Goal: Information Seeking & Learning: Check status

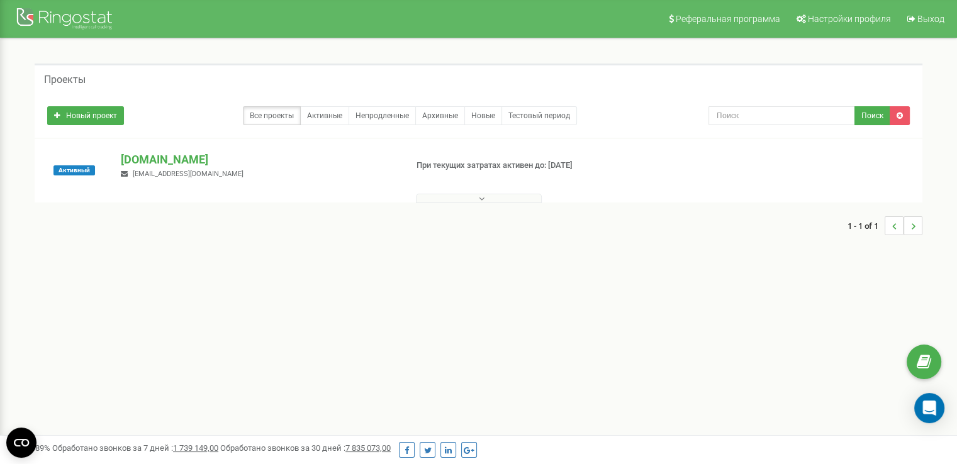
click at [443, 198] on button at bounding box center [479, 198] width 126 height 9
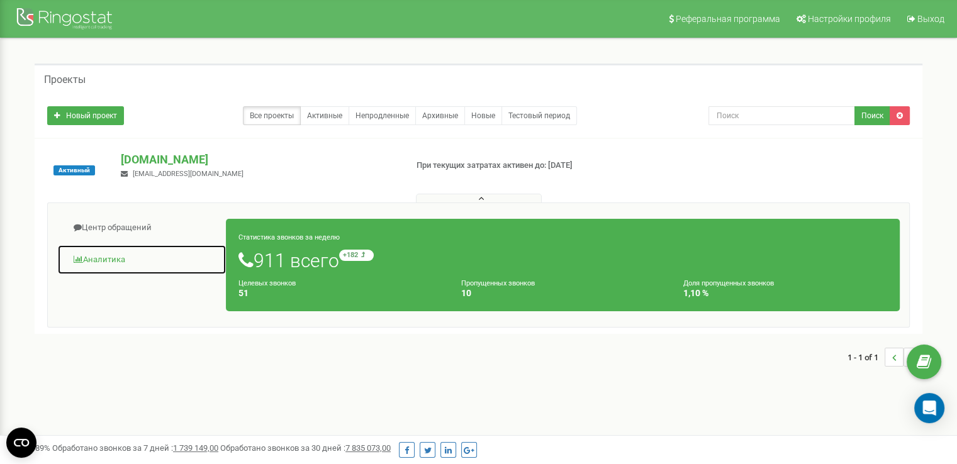
click at [91, 261] on link "Аналитика" at bounding box center [141, 260] width 169 height 31
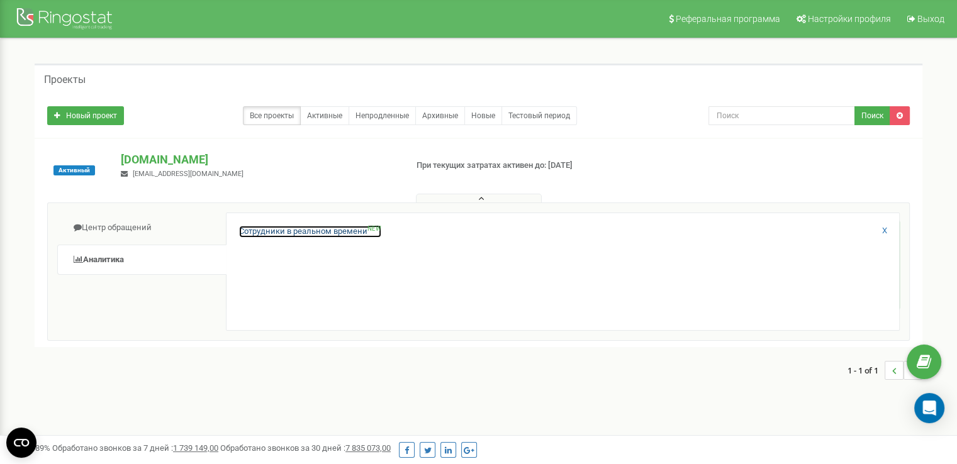
click at [302, 235] on link "Сотрудники в реальном времени NEW" at bounding box center [310, 232] width 142 height 12
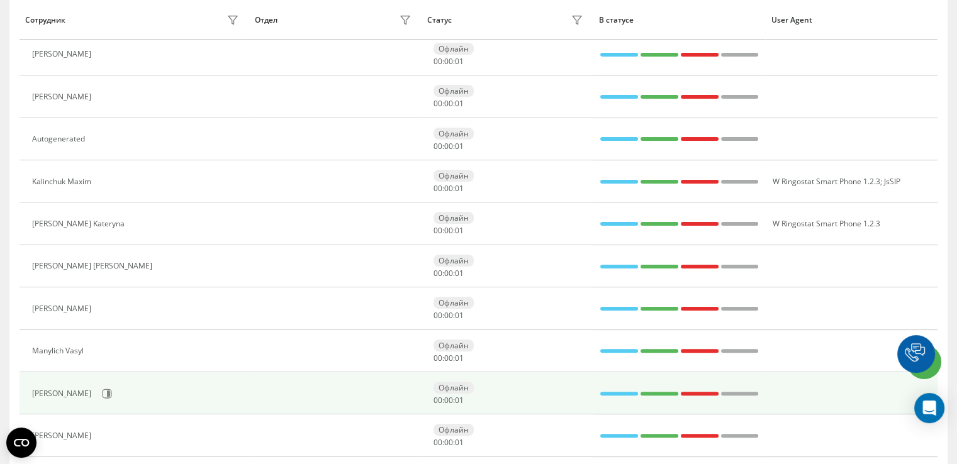
scroll to position [440, 0]
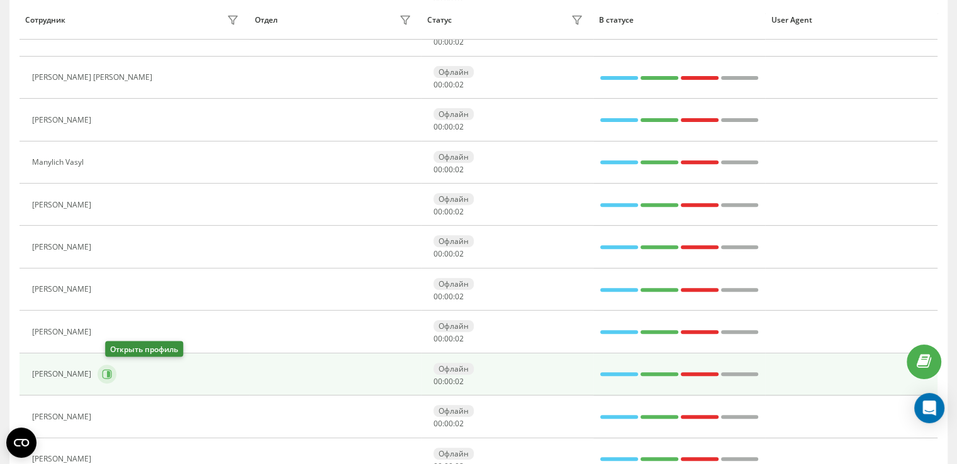
click at [112, 372] on icon at bounding box center [107, 374] width 10 height 10
